Goal: Find specific page/section

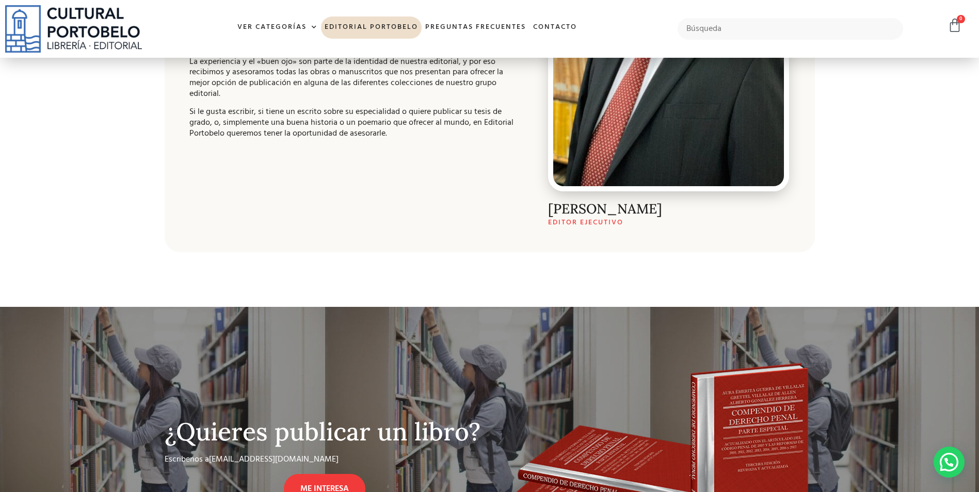
scroll to position [244, 0]
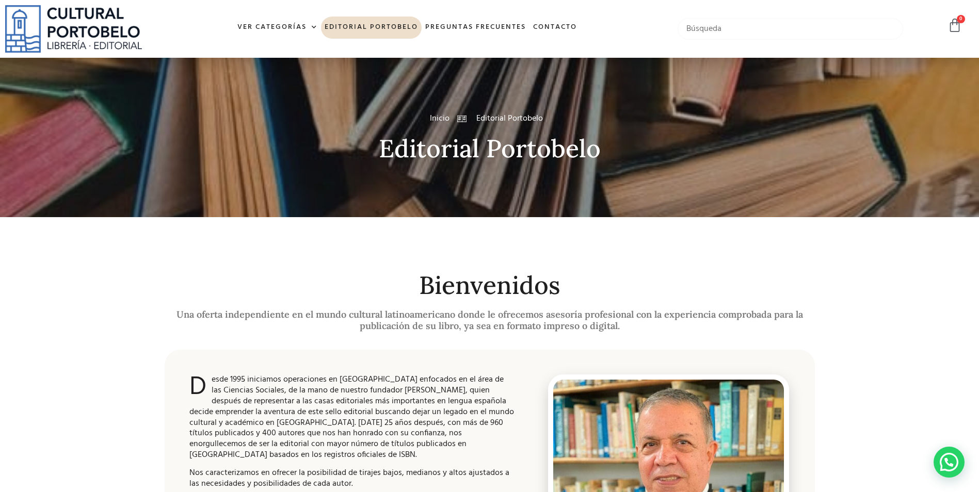
click at [738, 27] on input "text" at bounding box center [791, 29] width 226 height 22
click at [261, 22] on link "Ver Categorías" at bounding box center [277, 28] width 87 height 22
click at [272, 26] on link "Ver Categorías" at bounding box center [277, 28] width 87 height 22
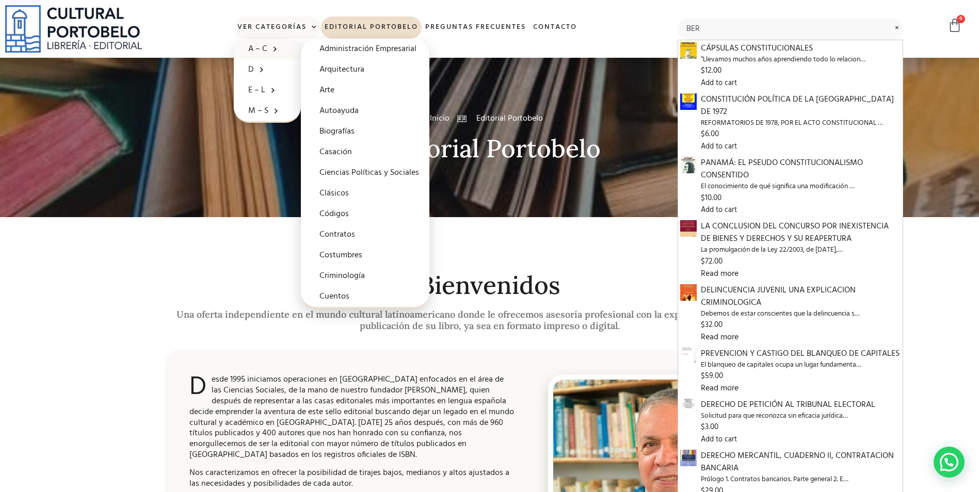
click at [256, 47] on link "A – C" at bounding box center [267, 49] width 67 height 21
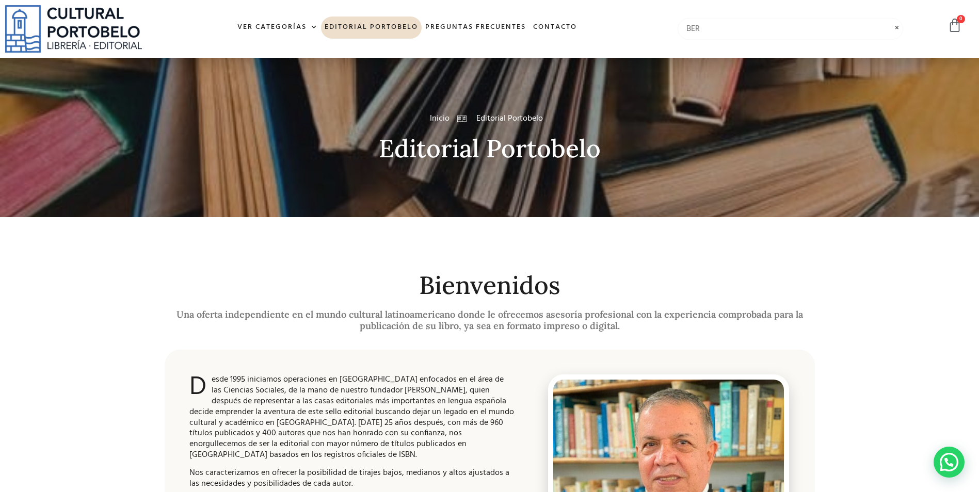
click at [781, 29] on input "BER" at bounding box center [791, 29] width 226 height 22
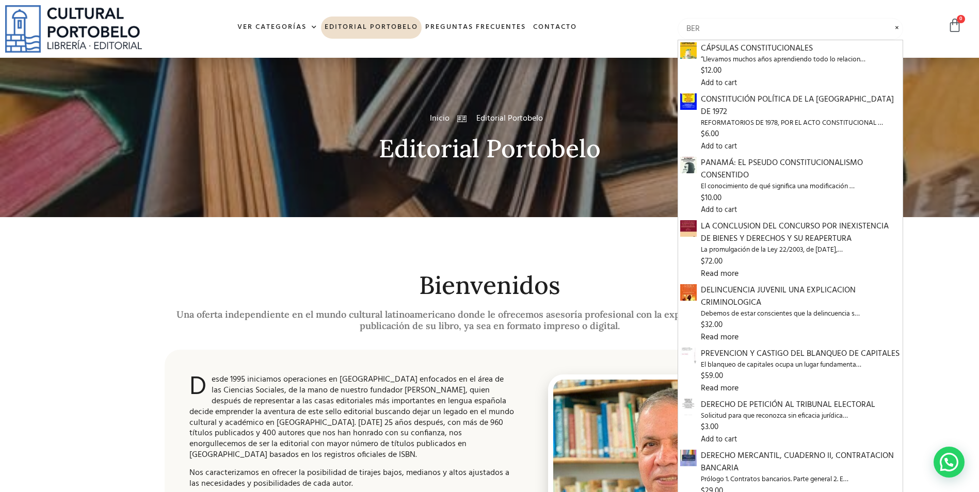
click at [781, 29] on input "BER" at bounding box center [791, 29] width 226 height 22
click at [778, 27] on input "BERNA" at bounding box center [791, 29] width 226 height 22
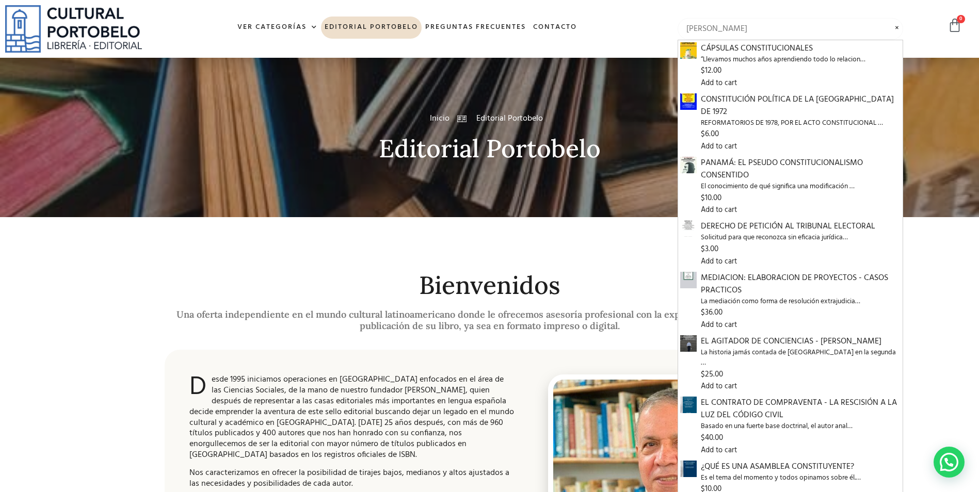
type input "BERNAl"
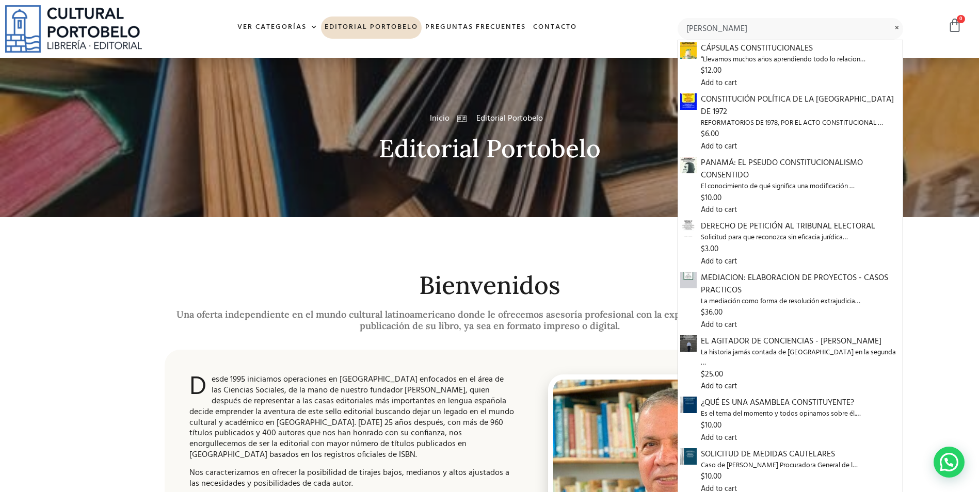
click at [918, 45] on div "BERNAl CÁPSULAS CONSTITUCIONALES “Llevamos muchos años aprendiendo todo lo rela…" at bounding box center [819, 29] width 305 height 58
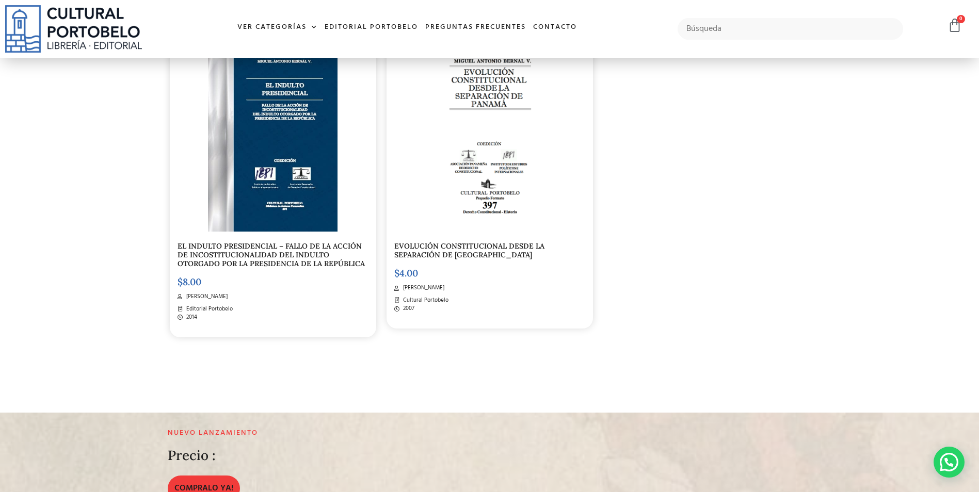
scroll to position [1342, 0]
